Goal: Task Accomplishment & Management: Manage account settings

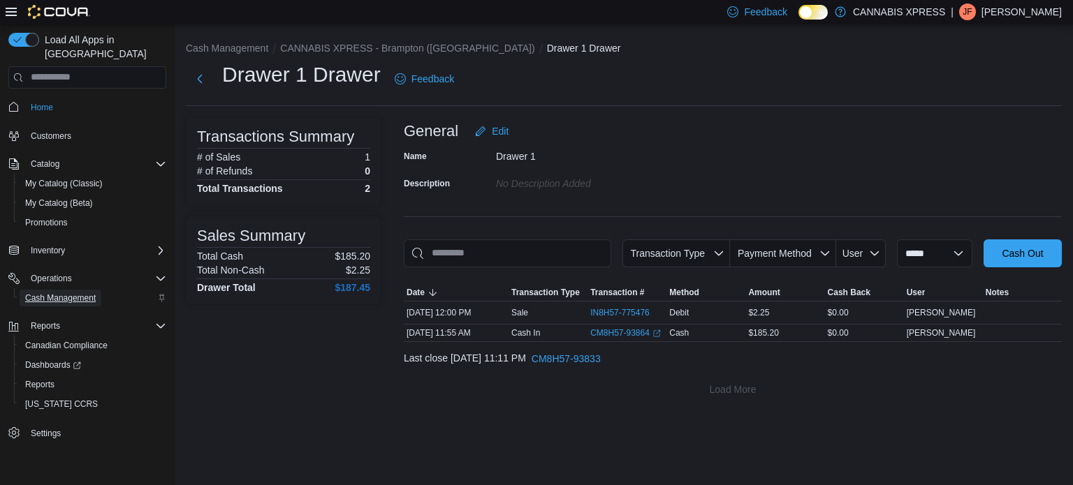
click at [78, 293] on span "Cash Management" at bounding box center [60, 298] width 71 height 11
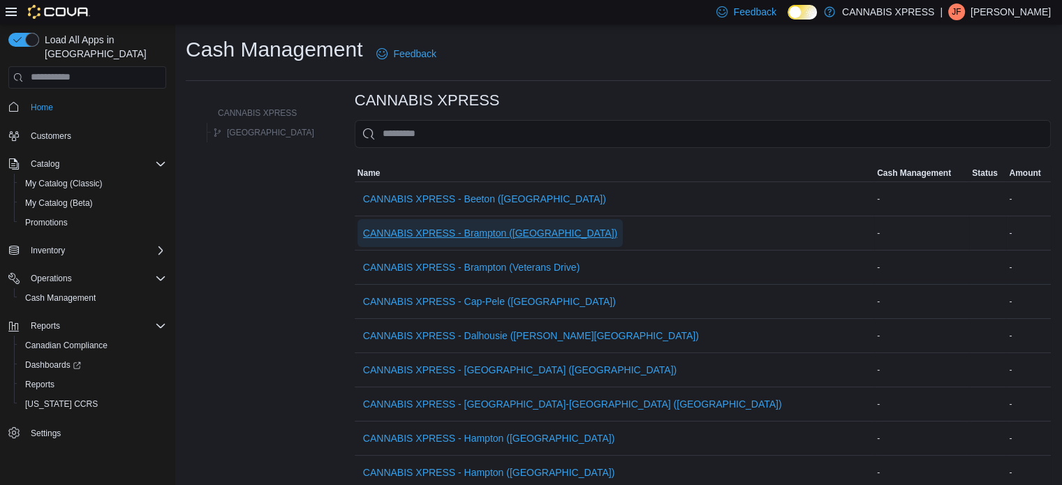
click at [481, 234] on span "CANNABIS XPRESS - Brampton ([GEOGRAPHIC_DATA])" at bounding box center [490, 233] width 254 height 14
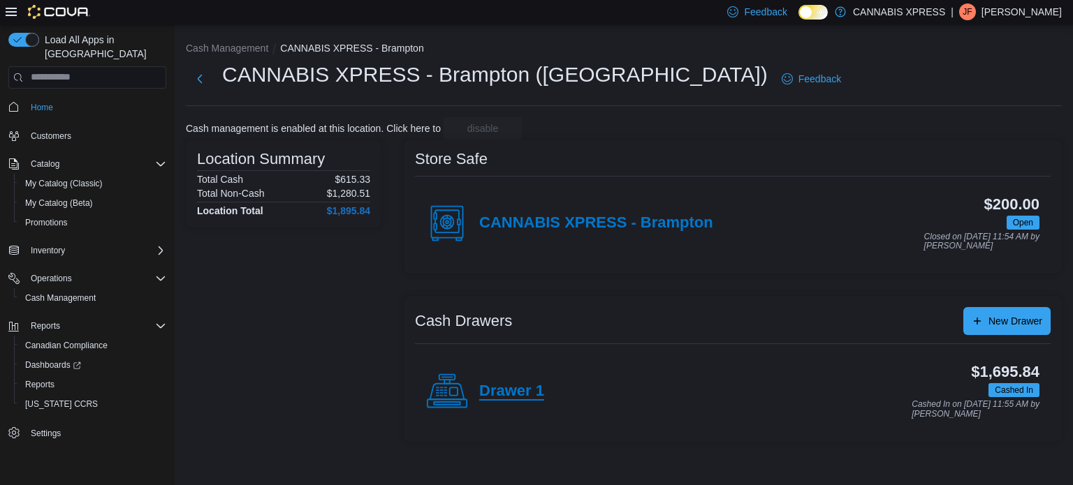
click at [499, 386] on h4 "Drawer 1" at bounding box center [511, 392] width 65 height 18
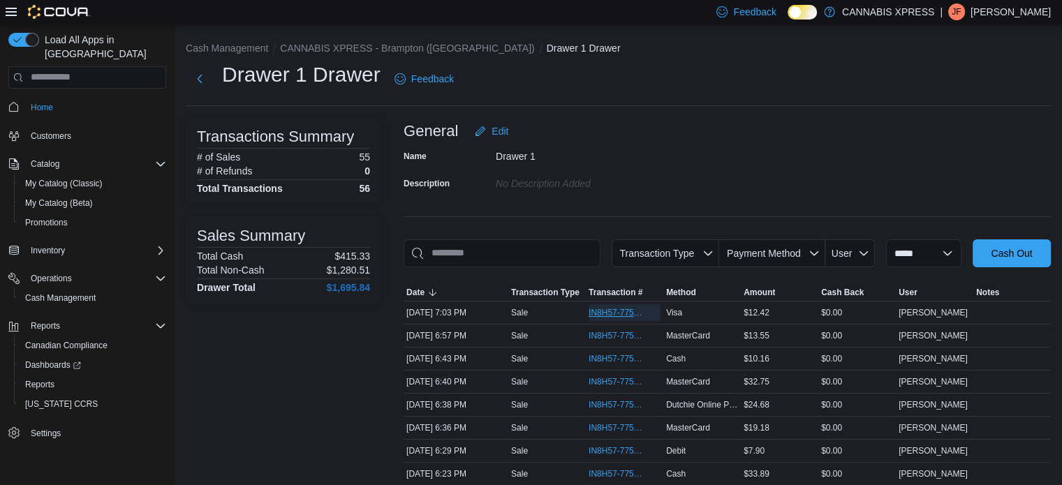
click at [613, 311] on span "IN8H57-775993" at bounding box center [618, 312] width 58 height 11
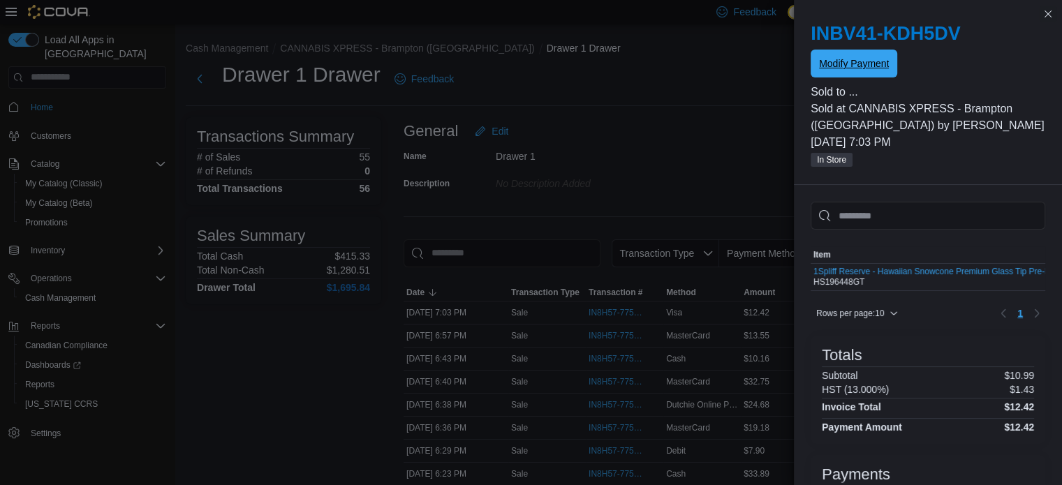
click at [863, 62] on span "Modify Payment" at bounding box center [854, 64] width 70 height 14
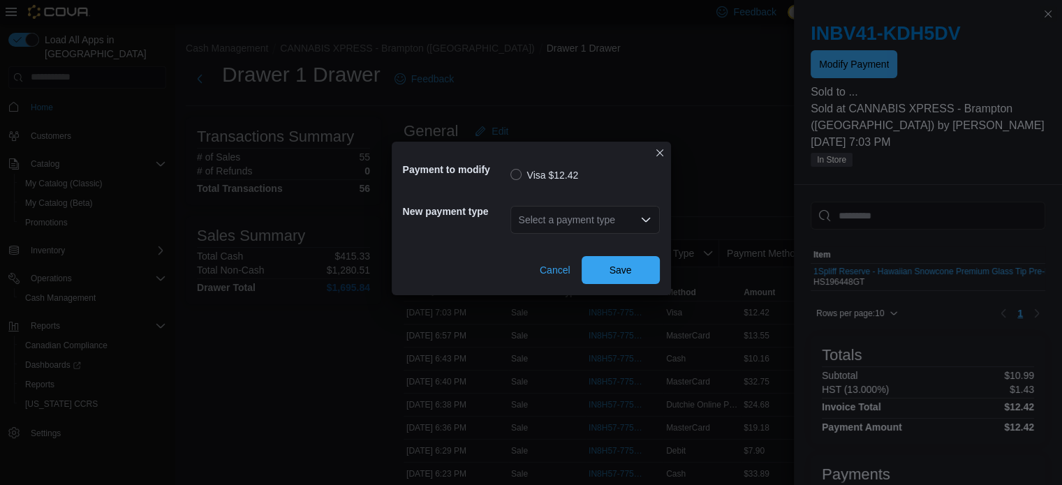
click at [643, 219] on icon "Open list of options" at bounding box center [645, 219] width 8 height 4
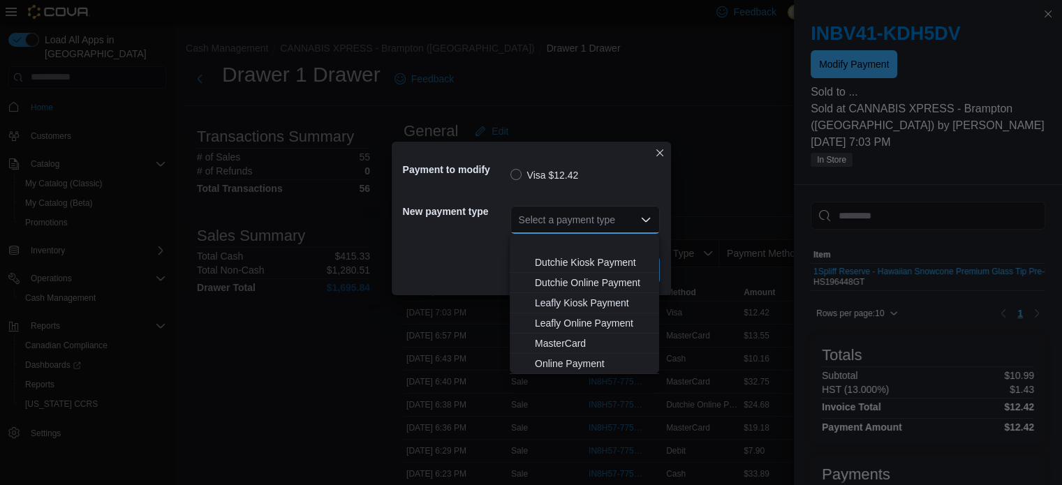
scroll to position [122, 0]
click at [571, 303] on span "MasterCard" at bounding box center [593, 305] width 116 height 14
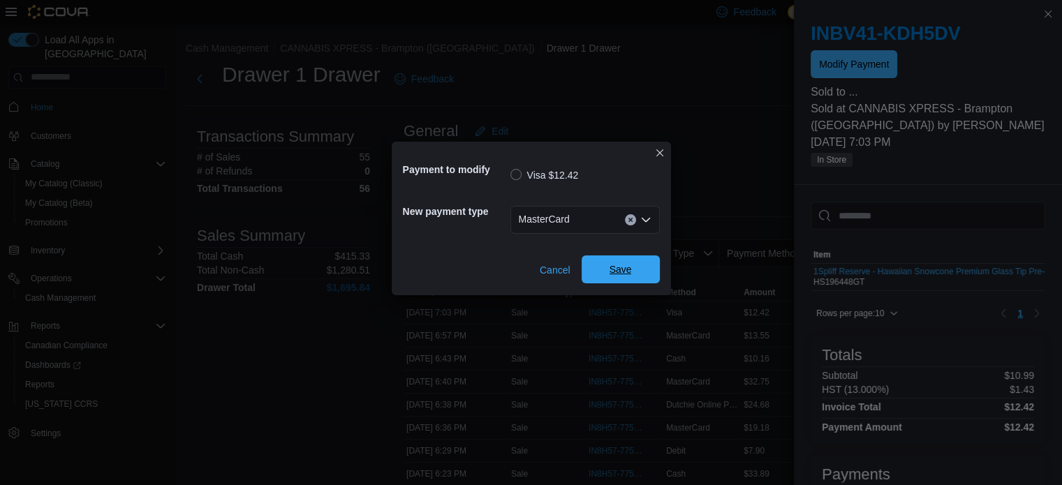
click at [607, 265] on span "Save" at bounding box center [620, 270] width 61 height 28
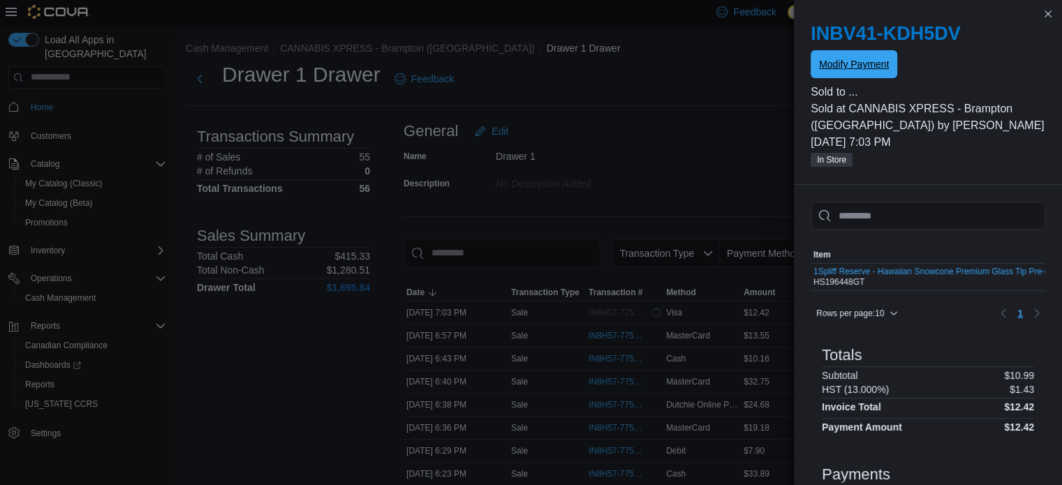
scroll to position [0, 0]
